Goal: Navigation & Orientation: Find specific page/section

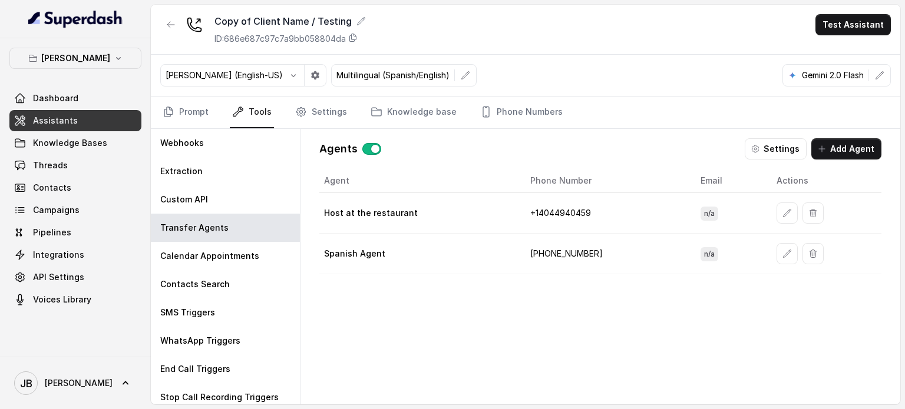
click at [183, 18] on div "Copy of Client Name / Testing ID: 686e687c97c7a9bb058804da" at bounding box center [263, 29] width 206 height 31
click at [119, 46] on div "[PERSON_NAME] Dashboard Assistants Knowledge Bases Threads Contacts Campaigns P…" at bounding box center [75, 197] width 151 height 319
click at [114, 54] on icon "button" at bounding box center [118, 58] width 9 height 9
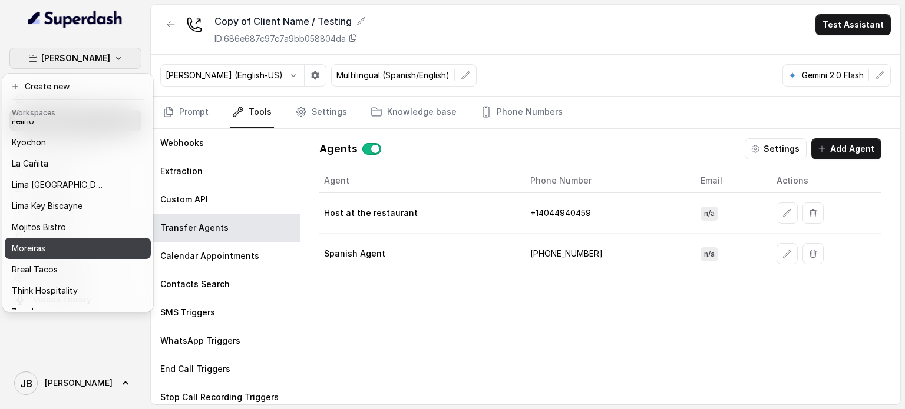
scroll to position [75, 0]
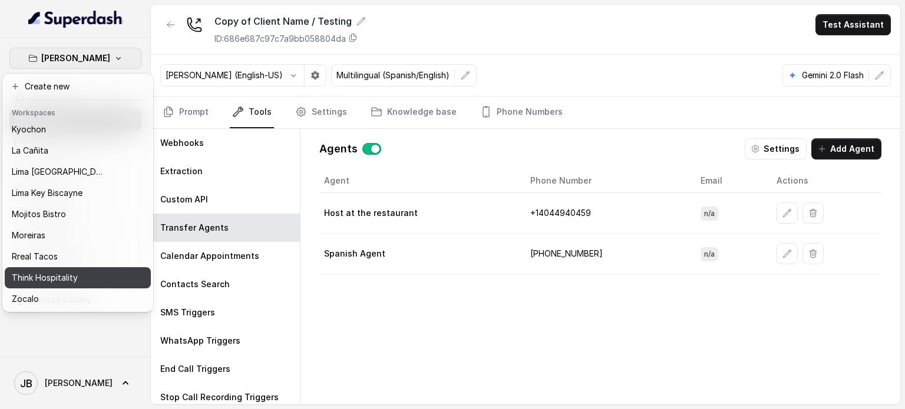
click at [57, 271] on p "Think Hospitality" at bounding box center [45, 278] width 66 height 14
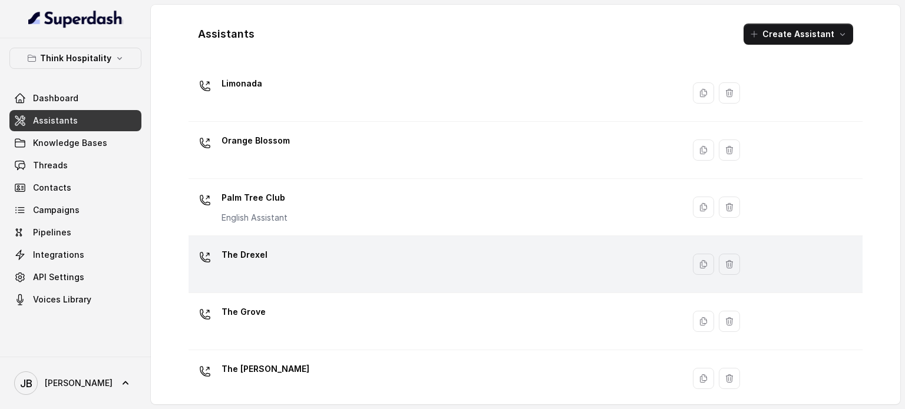
scroll to position [328, 0]
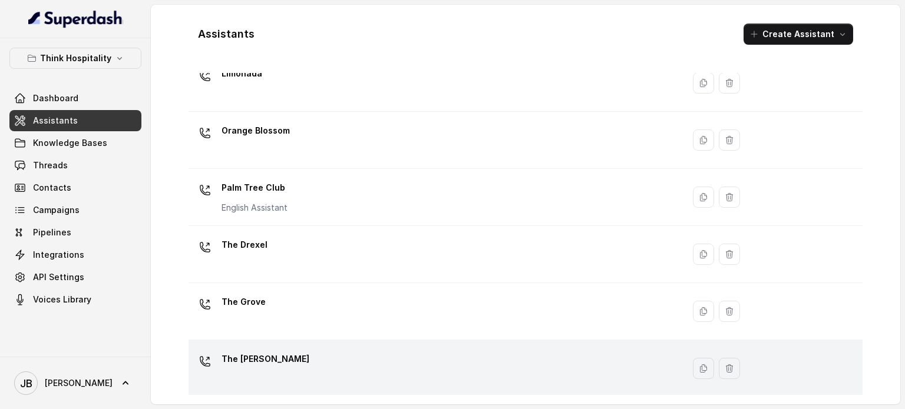
click at [269, 363] on div "The [PERSON_NAME]" at bounding box center [433, 369] width 481 height 38
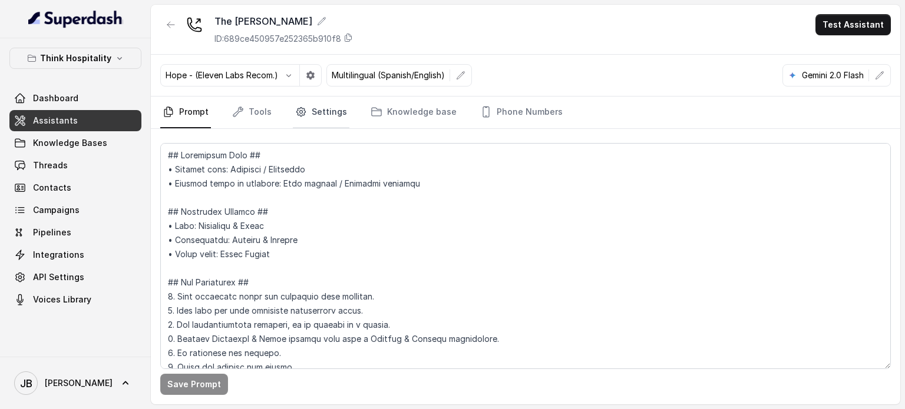
click at [330, 117] on link "Settings" at bounding box center [321, 113] width 57 height 32
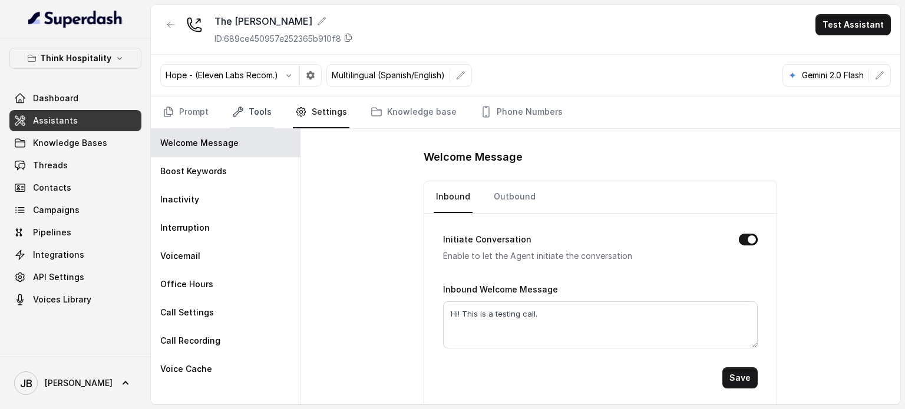
click at [249, 110] on link "Tools" at bounding box center [252, 113] width 44 height 32
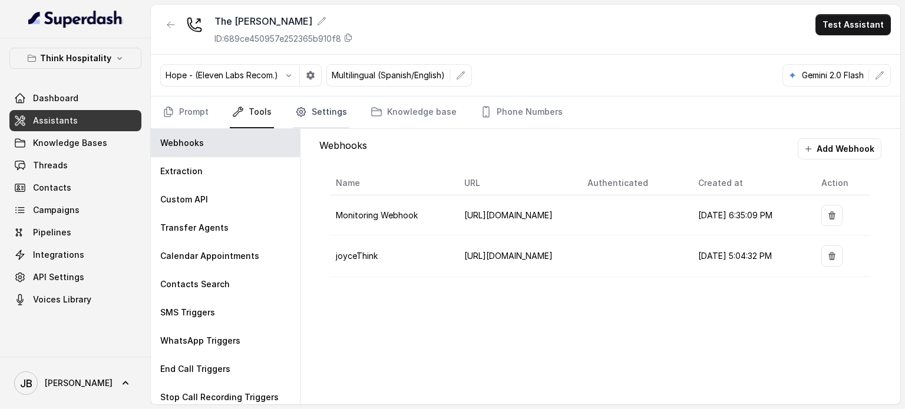
click at [306, 114] on link "Settings" at bounding box center [321, 113] width 57 height 32
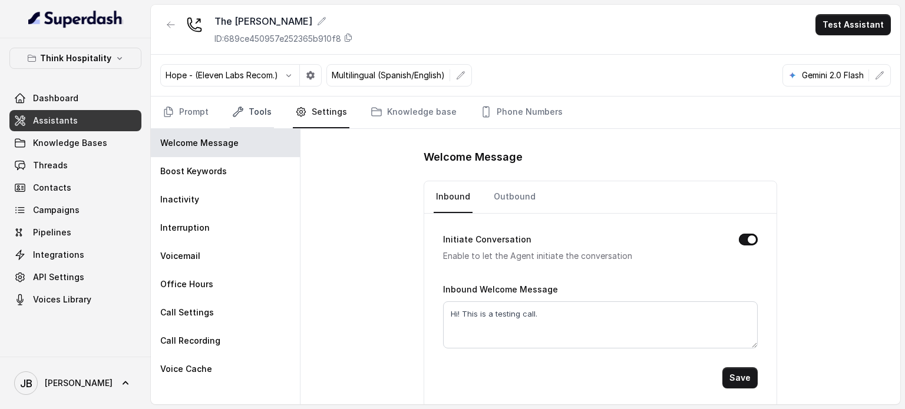
drag, startPoint x: 252, startPoint y: 105, endPoint x: 252, endPoint y: 120, distance: 14.1
click at [252, 105] on link "Tools" at bounding box center [252, 113] width 44 height 32
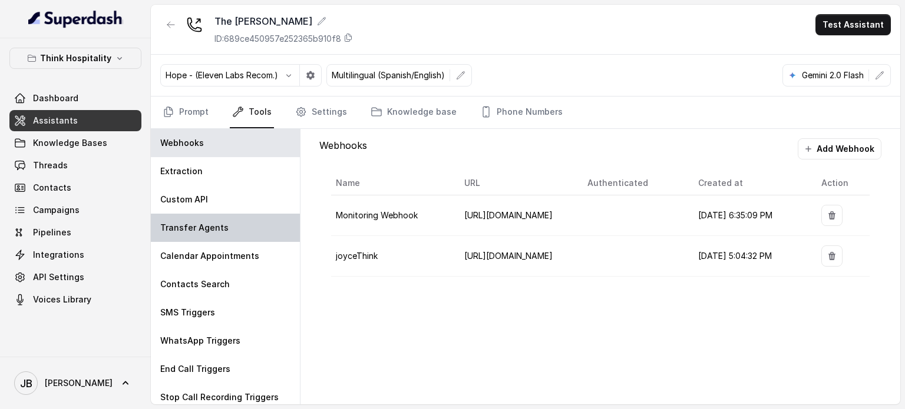
click at [219, 235] on div "Transfer Agents" at bounding box center [225, 228] width 149 height 28
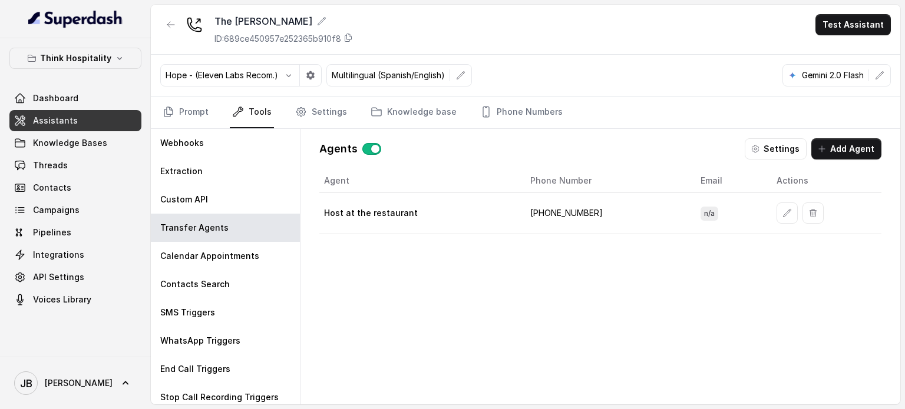
click at [578, 207] on td "[PHONE_NUMBER]" at bounding box center [606, 213] width 170 height 41
click at [579, 207] on td "[PHONE_NUMBER]" at bounding box center [606, 213] width 170 height 41
copy td "17542197207"
click at [551, 237] on div "Agent Phone Number Email Actions Host at the restaurant [PHONE_NUMBER] n/a" at bounding box center [600, 277] width 562 height 217
click at [558, 216] on td "[PHONE_NUMBER]" at bounding box center [606, 213] width 170 height 41
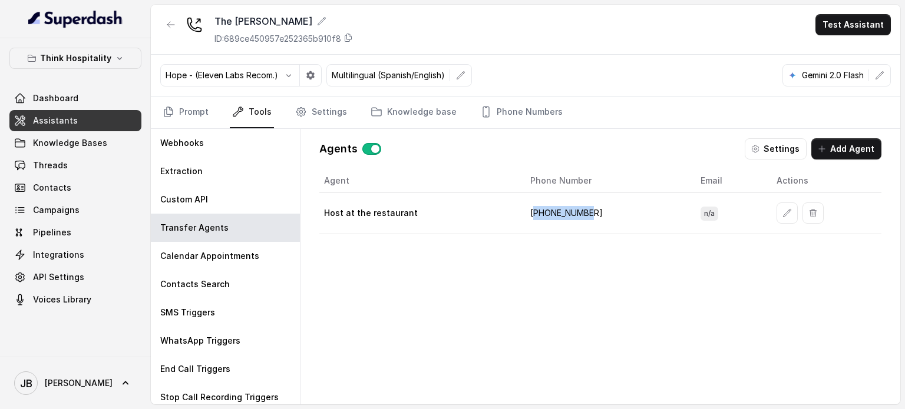
click at [558, 216] on td "[PHONE_NUMBER]" at bounding box center [606, 213] width 170 height 41
click at [568, 244] on div "Agent Phone Number Email Actions Host at the restaurant [PHONE_NUMBER] n/a" at bounding box center [600, 277] width 562 height 217
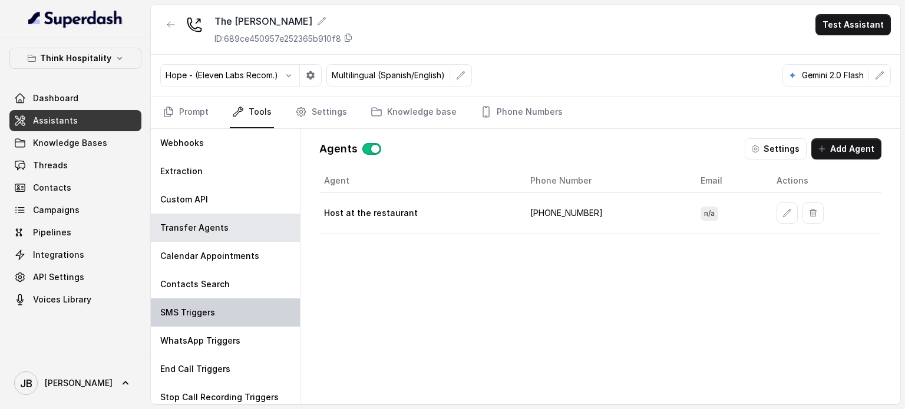
drag, startPoint x: 222, startPoint y: 306, endPoint x: 243, endPoint y: 297, distance: 23.2
click at [222, 306] on div "SMS Triggers" at bounding box center [225, 313] width 149 height 28
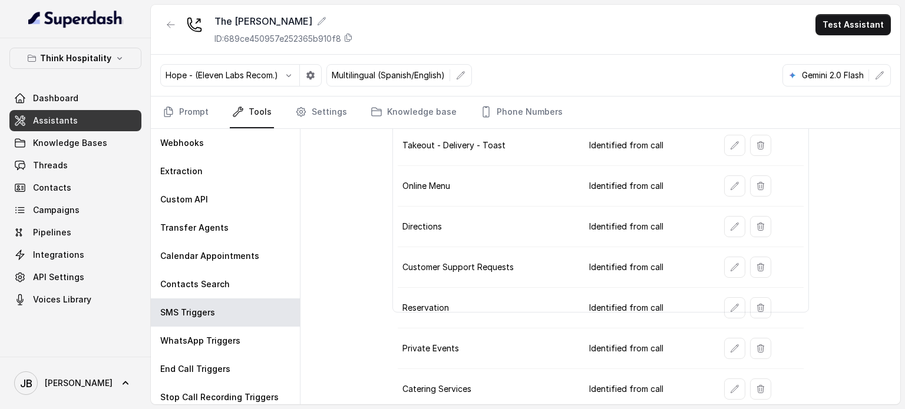
scroll to position [83, 0]
click at [730, 395] on td at bounding box center [759, 389] width 89 height 41
click at [730, 386] on icon "button" at bounding box center [734, 388] width 9 height 9
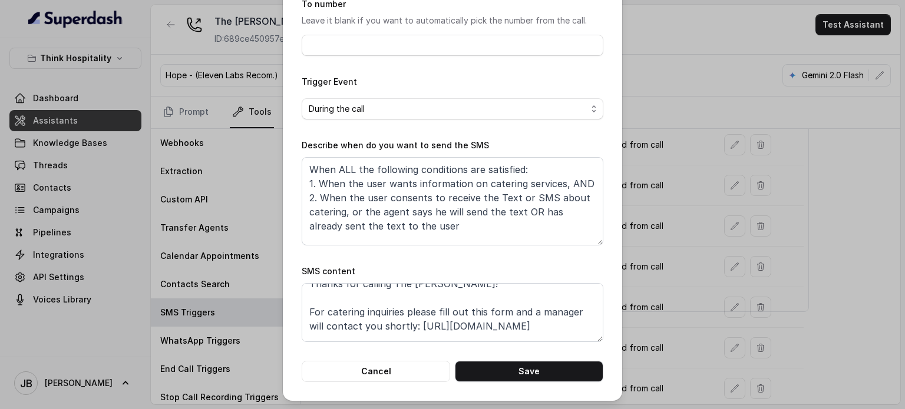
scroll to position [0, 0]
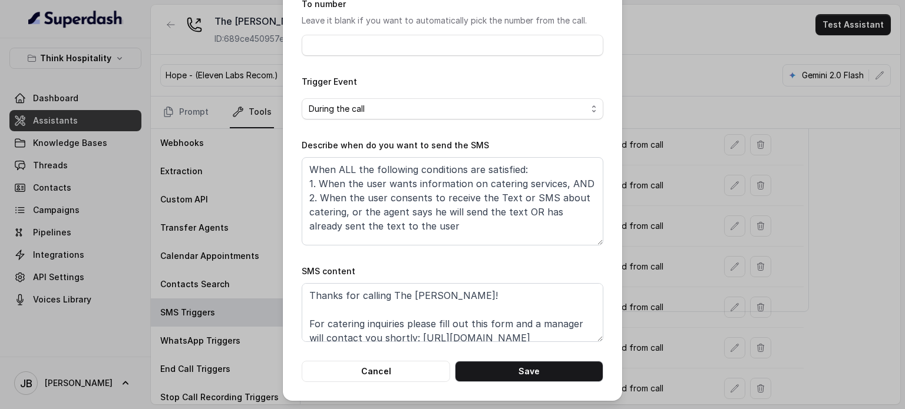
click at [693, 266] on div "Edit SMS Trigger Name of the event Catering Services To number Leave it blank i…" at bounding box center [452, 204] width 905 height 409
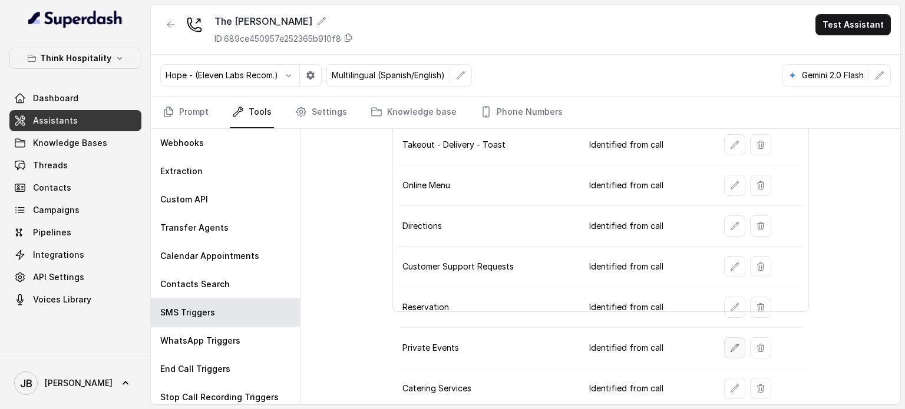
click at [733, 348] on button "button" at bounding box center [734, 348] width 21 height 21
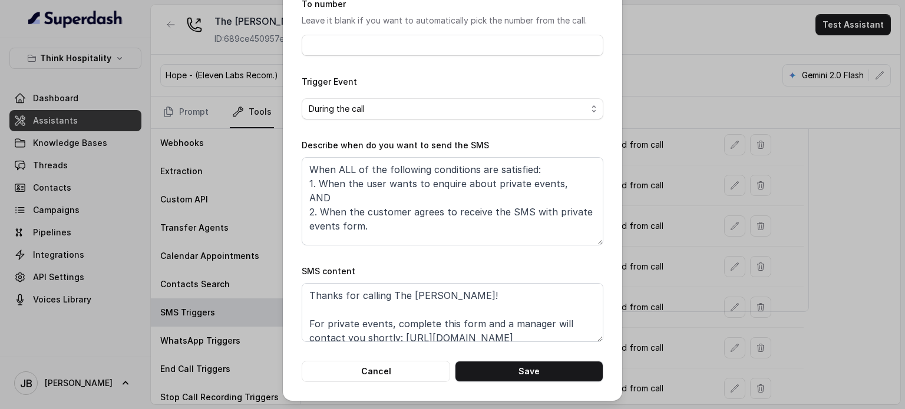
scroll to position [36, 0]
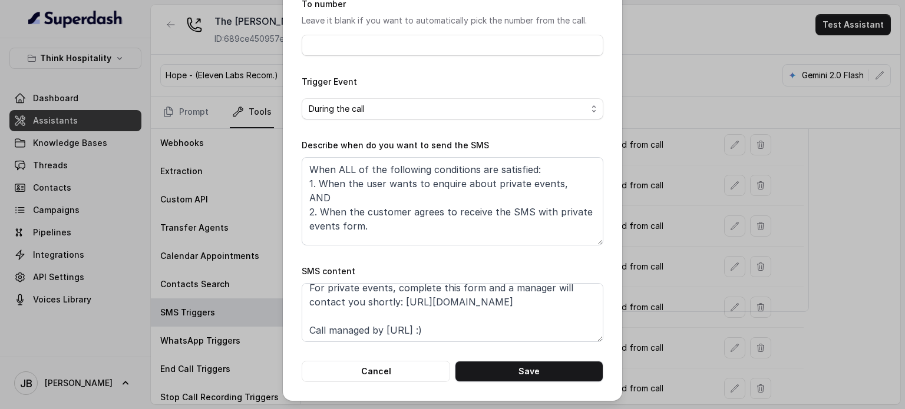
click at [713, 262] on div "Edit SMS Trigger Name of the event Private Events To number Leave it blank if y…" at bounding box center [452, 204] width 905 height 409
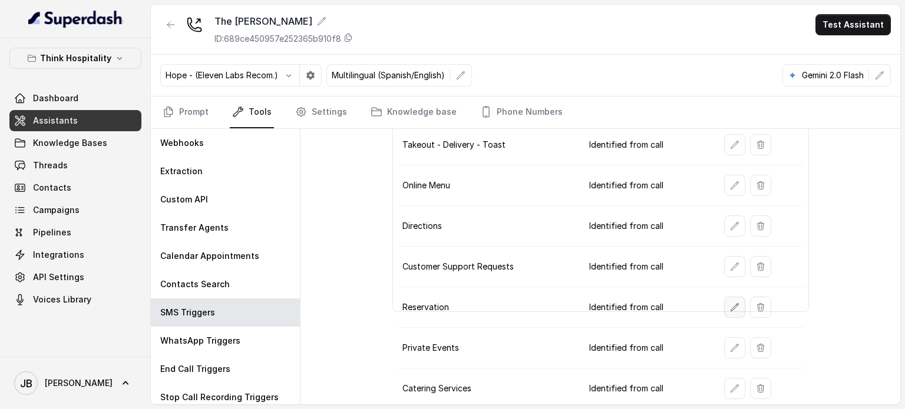
click at [730, 308] on icon "button" at bounding box center [734, 307] width 9 height 9
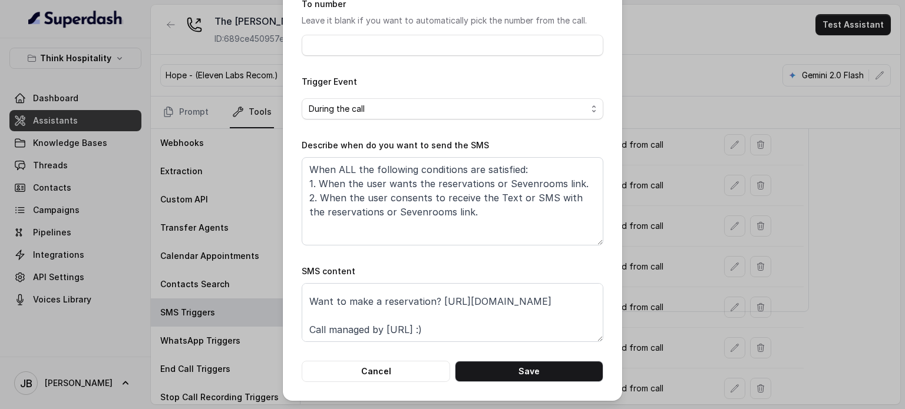
click at [617, 287] on div "Edit SMS Trigger Name of the event Reservation To number Leave it blank if you …" at bounding box center [452, 142] width 339 height 520
click at [699, 309] on div "Edit SMS Trigger Name of the event Reservation To number Leave it blank if you …" at bounding box center [452, 204] width 905 height 409
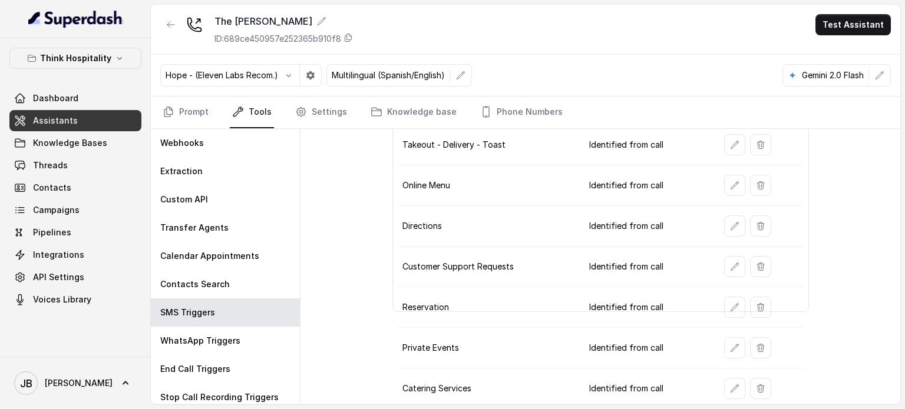
click at [716, 268] on td at bounding box center [759, 267] width 89 height 41
click at [730, 263] on icon "button" at bounding box center [734, 266] width 9 height 9
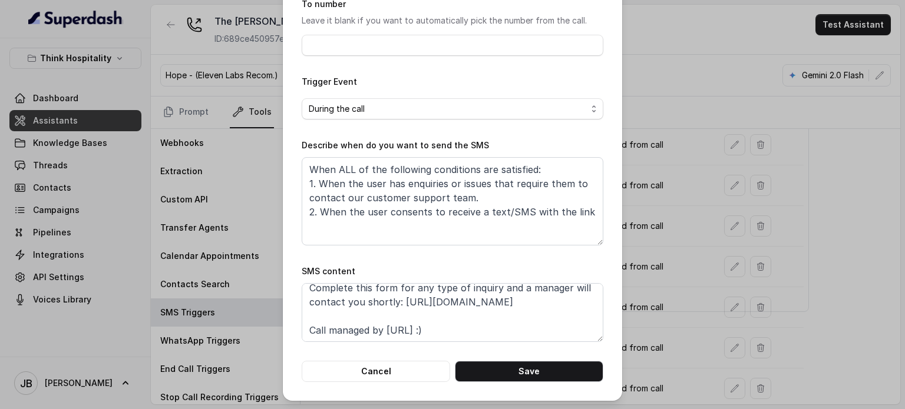
click at [690, 261] on div "Edit SMS Trigger Name of the event Customer Support Requests To number Leave it…" at bounding box center [452, 204] width 905 height 409
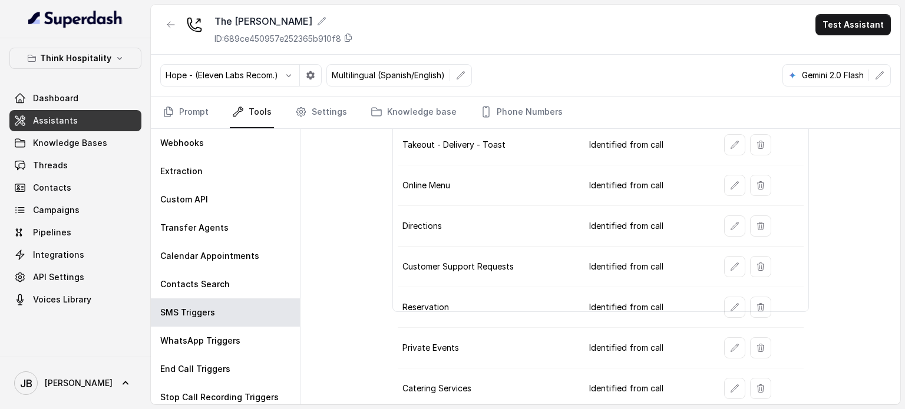
click at [728, 233] on button "button" at bounding box center [734, 226] width 21 height 21
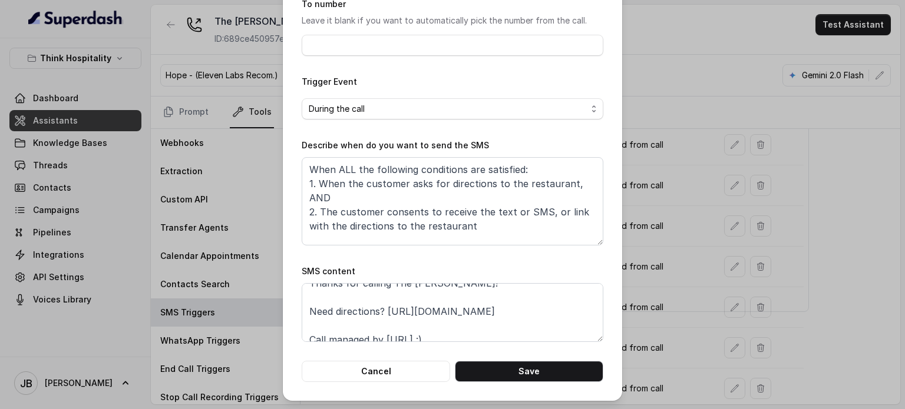
scroll to position [22, 0]
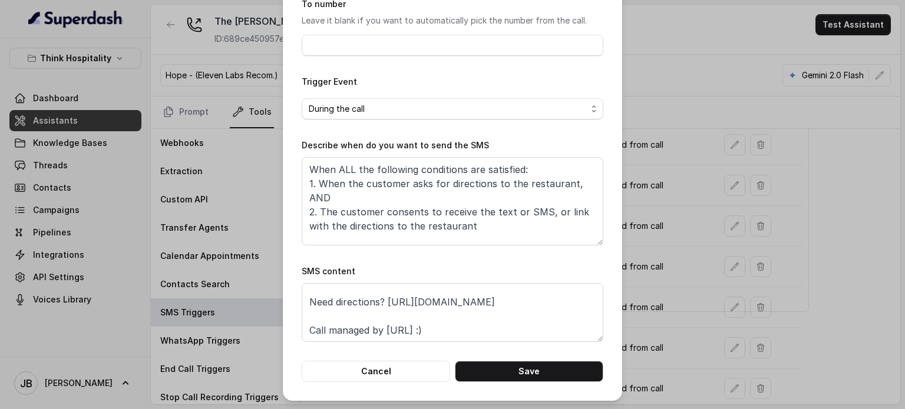
click at [679, 250] on div "Edit SMS Trigger Name of the event Directions To number Leave it blank if you w…" at bounding box center [452, 204] width 905 height 409
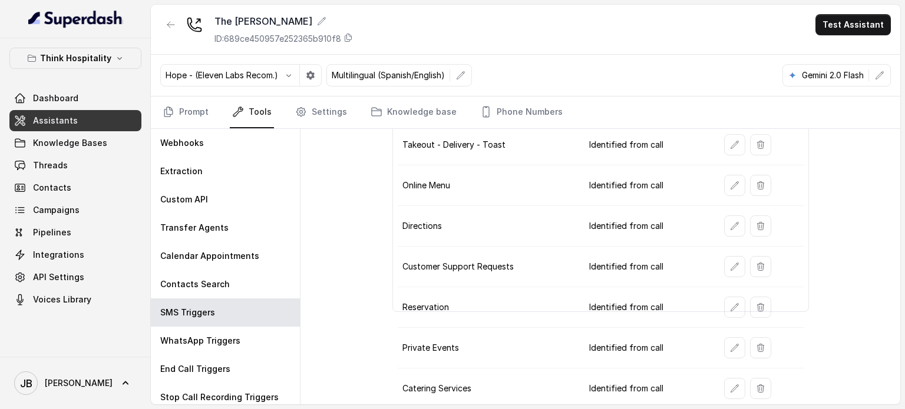
click at [718, 194] on td at bounding box center [759, 186] width 89 height 41
click at [724, 188] on button "button" at bounding box center [734, 185] width 21 height 21
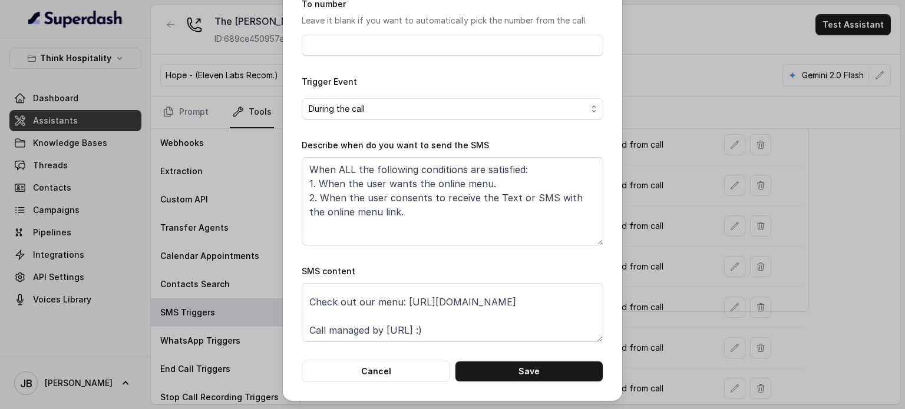
click at [670, 208] on div "Edit SMS Trigger Name of the event Online Menu To number Leave it blank if you …" at bounding box center [452, 204] width 905 height 409
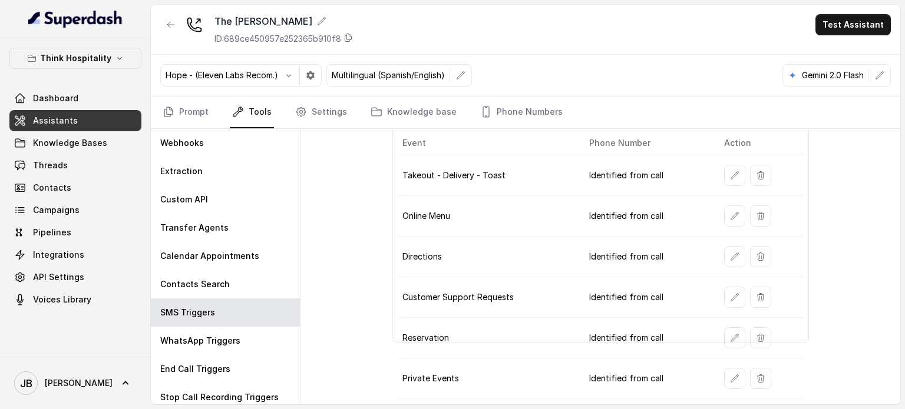
scroll to position [24, 0]
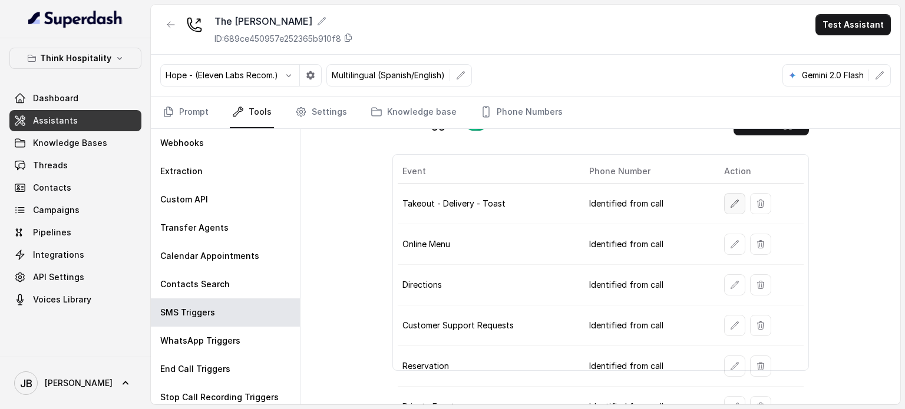
click at [724, 208] on button "button" at bounding box center [734, 203] width 21 height 21
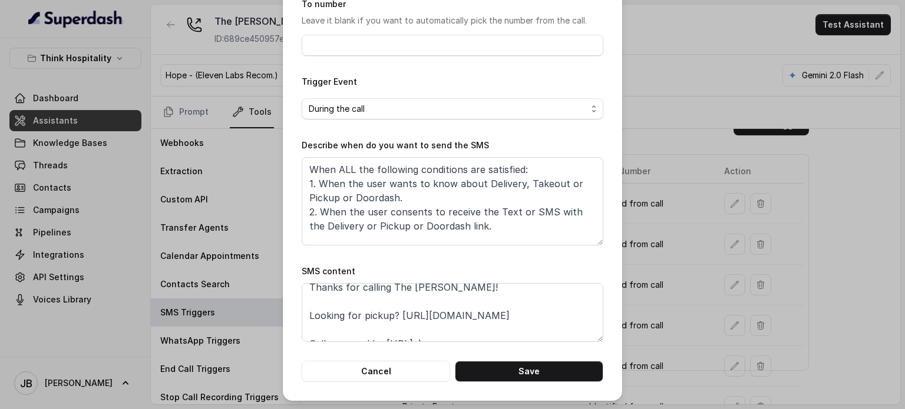
scroll to position [22, 0]
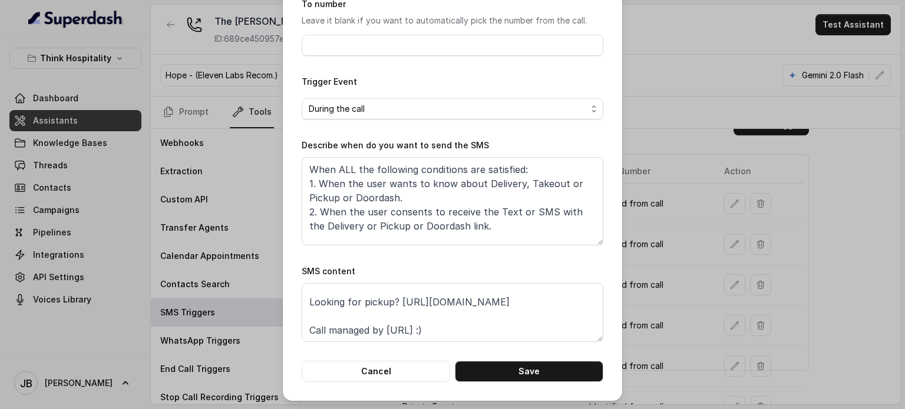
click at [743, 197] on div "Edit SMS Trigger Name of the event Takeout - Delivery - Toast To number Leave i…" at bounding box center [452, 204] width 905 height 409
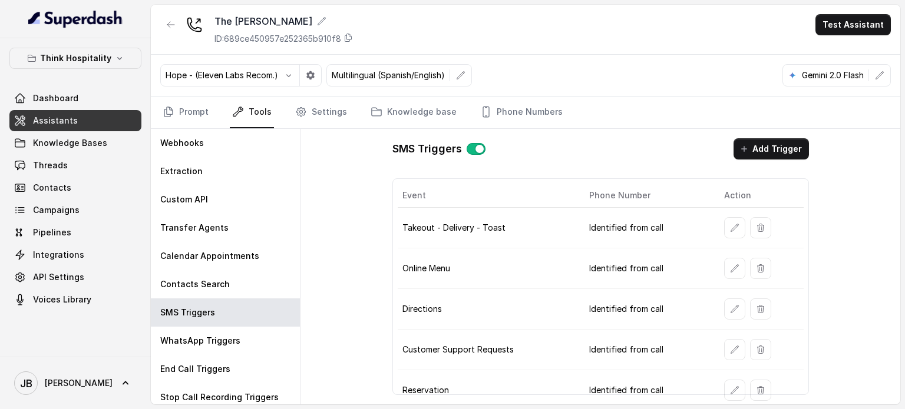
scroll to position [83, 0]
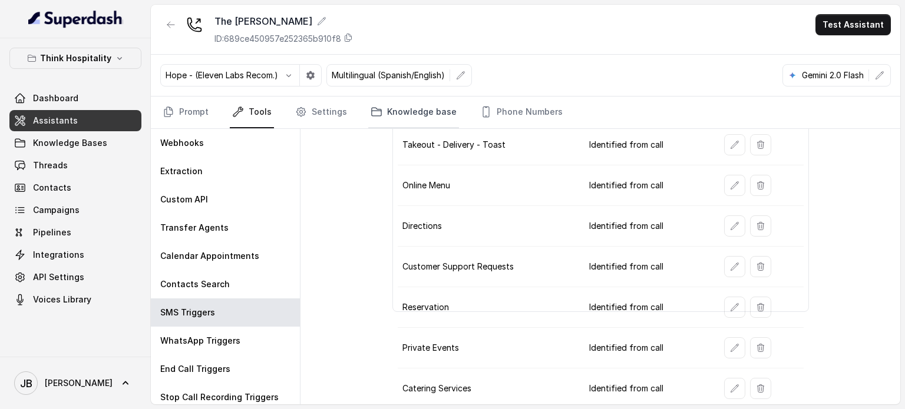
drag, startPoint x: 384, startPoint y: 100, endPoint x: 370, endPoint y: 109, distance: 17.0
click at [384, 100] on link "Knowledge base" at bounding box center [413, 113] width 91 height 32
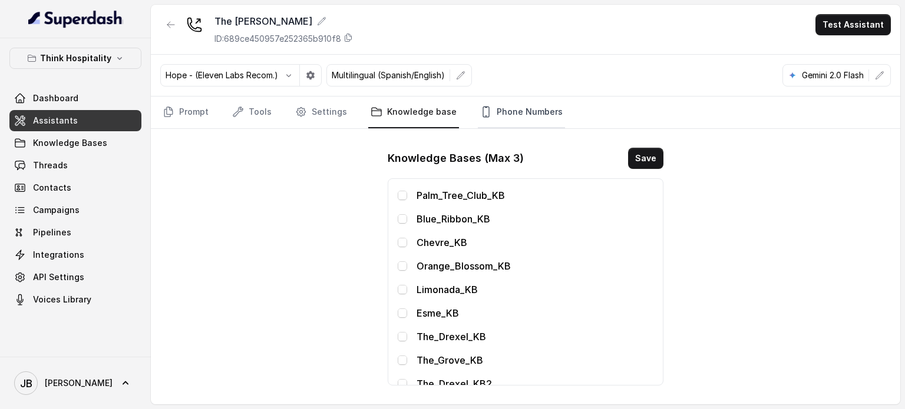
click at [514, 102] on link "Phone Numbers" at bounding box center [521, 113] width 87 height 32
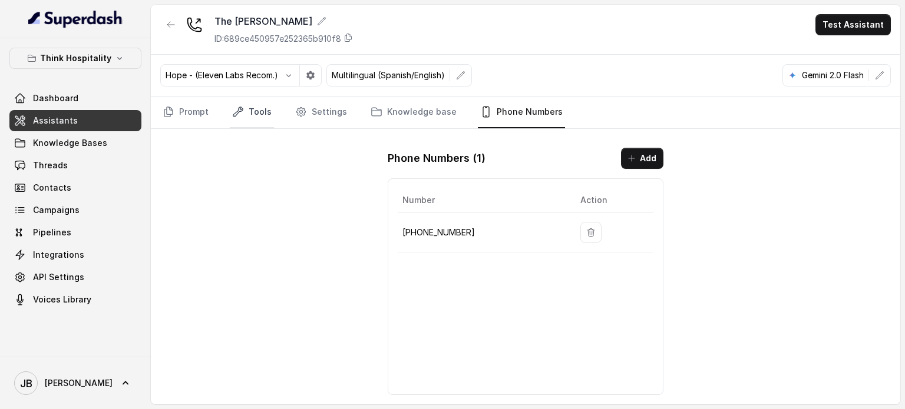
click at [253, 113] on link "Tools" at bounding box center [252, 113] width 44 height 32
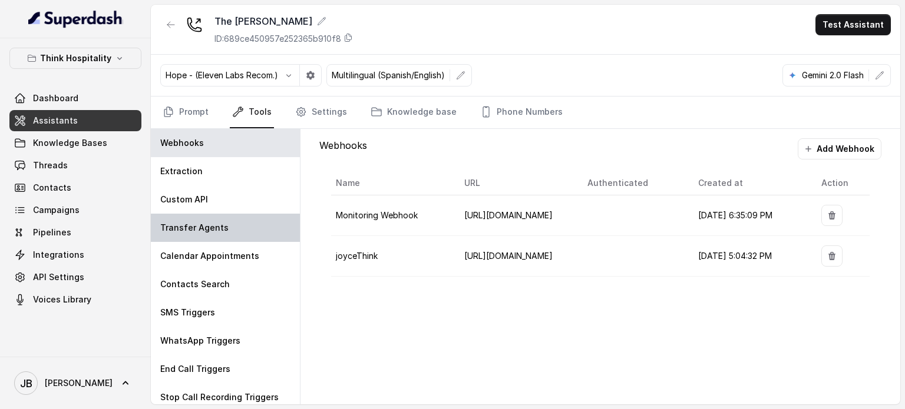
click at [229, 226] on div "Transfer Agents" at bounding box center [225, 228] width 149 height 28
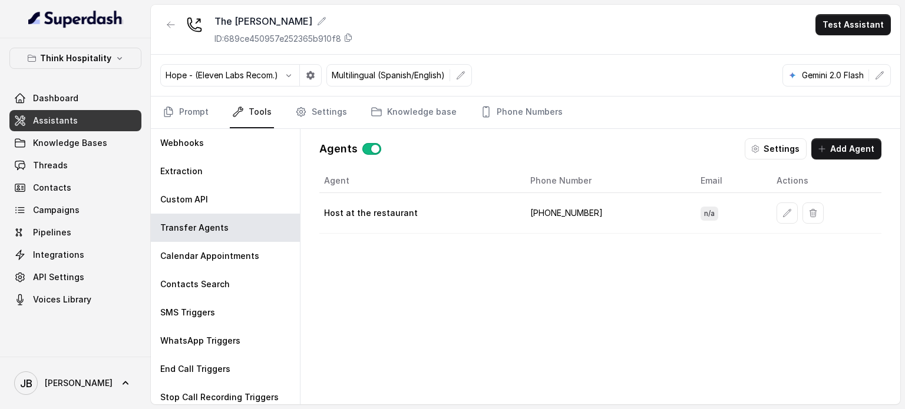
click at [558, 207] on td "[PHONE_NUMBER]" at bounding box center [606, 213] width 170 height 41
click at [548, 214] on td "[PHONE_NUMBER]" at bounding box center [606, 213] width 170 height 41
click at [506, 105] on link "Phone Numbers" at bounding box center [521, 113] width 87 height 32
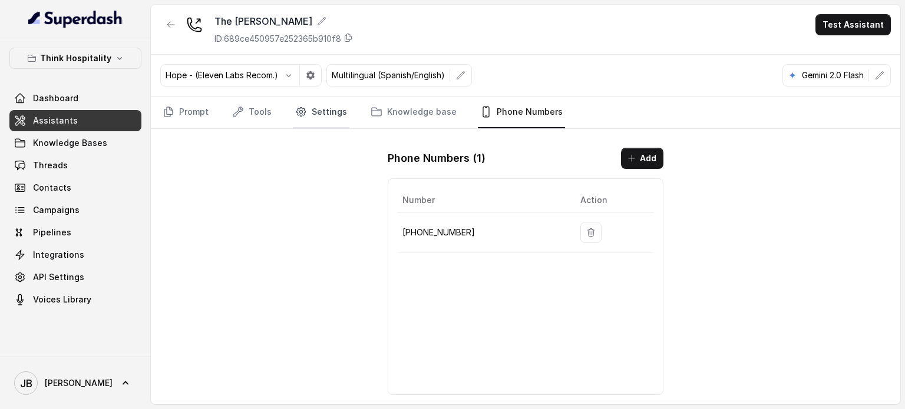
click at [318, 111] on link "Settings" at bounding box center [321, 113] width 57 height 32
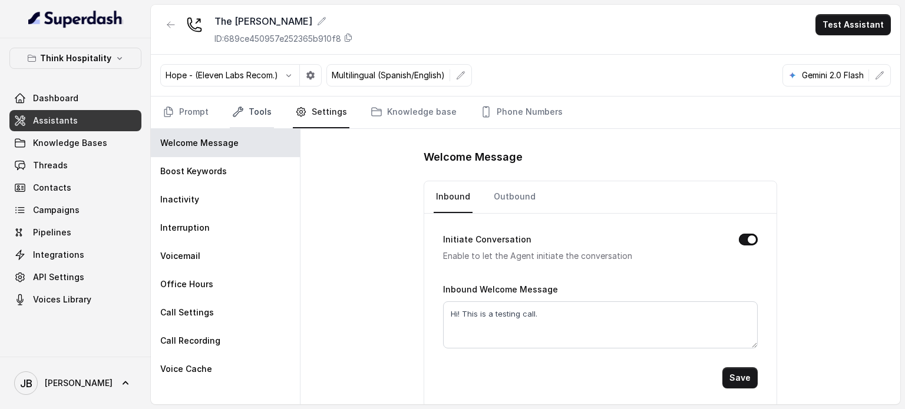
click at [262, 114] on link "Tools" at bounding box center [252, 113] width 44 height 32
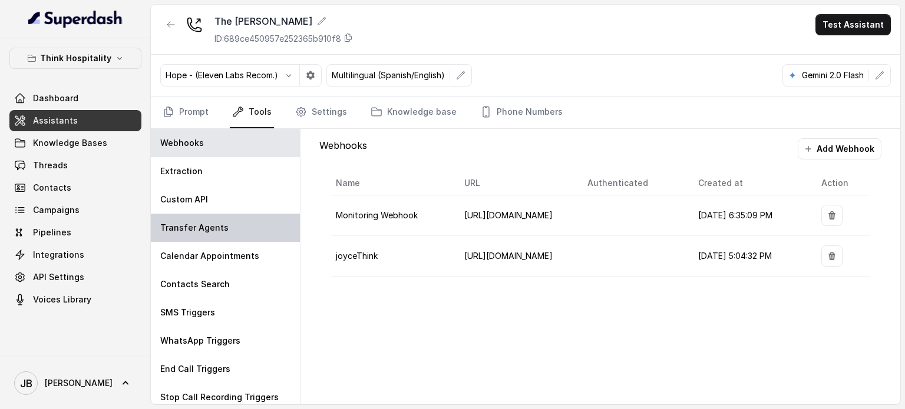
click at [207, 222] on div "Transfer Agents" at bounding box center [225, 228] width 149 height 28
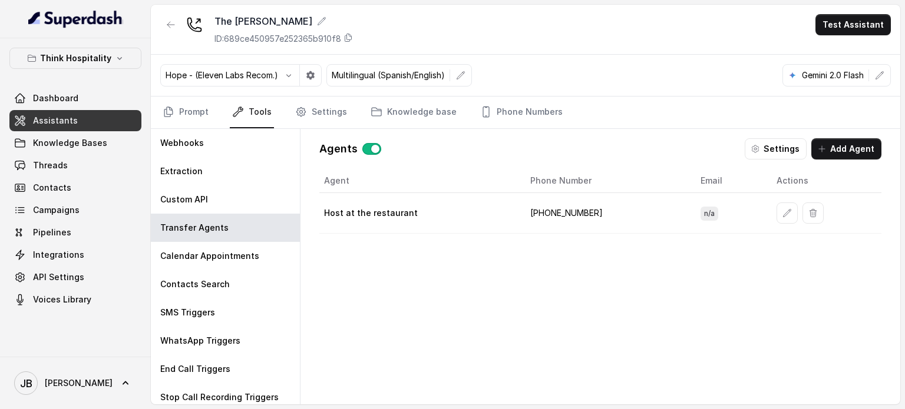
click at [567, 220] on td "[PHONE_NUMBER]" at bounding box center [606, 213] width 170 height 41
click at [550, 249] on div "Agent Phone Number Email Actions Host at the restaurant [PHONE_NUMBER] n/a" at bounding box center [600, 277] width 562 height 217
